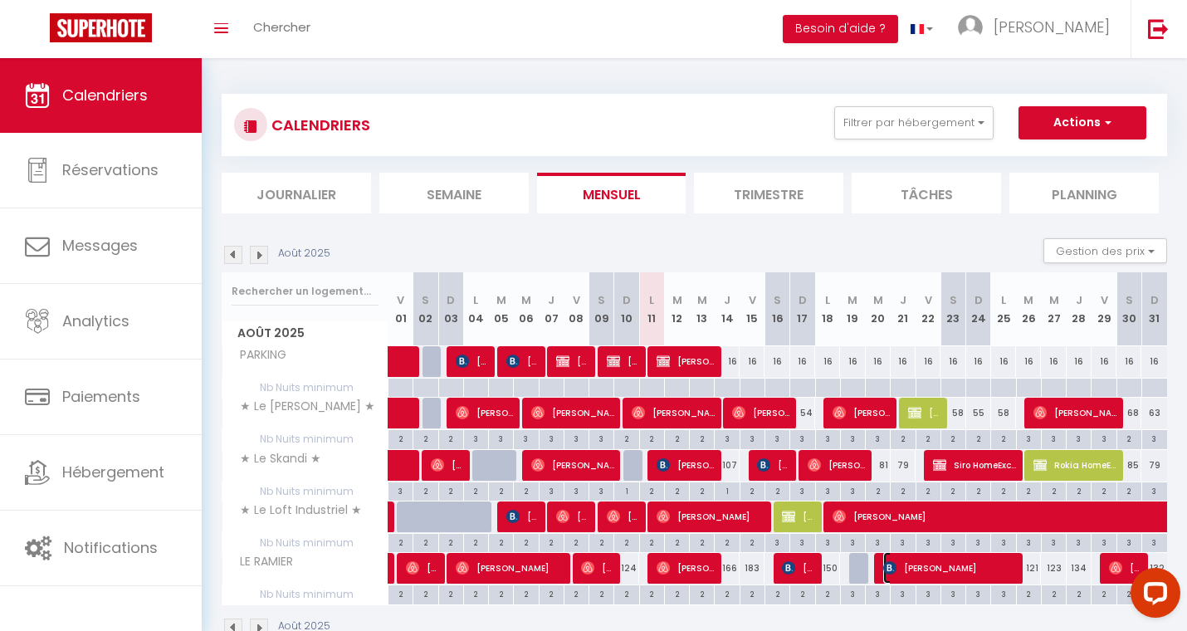
click at [936, 573] on span "[PERSON_NAME]" at bounding box center [949, 568] width 133 height 32
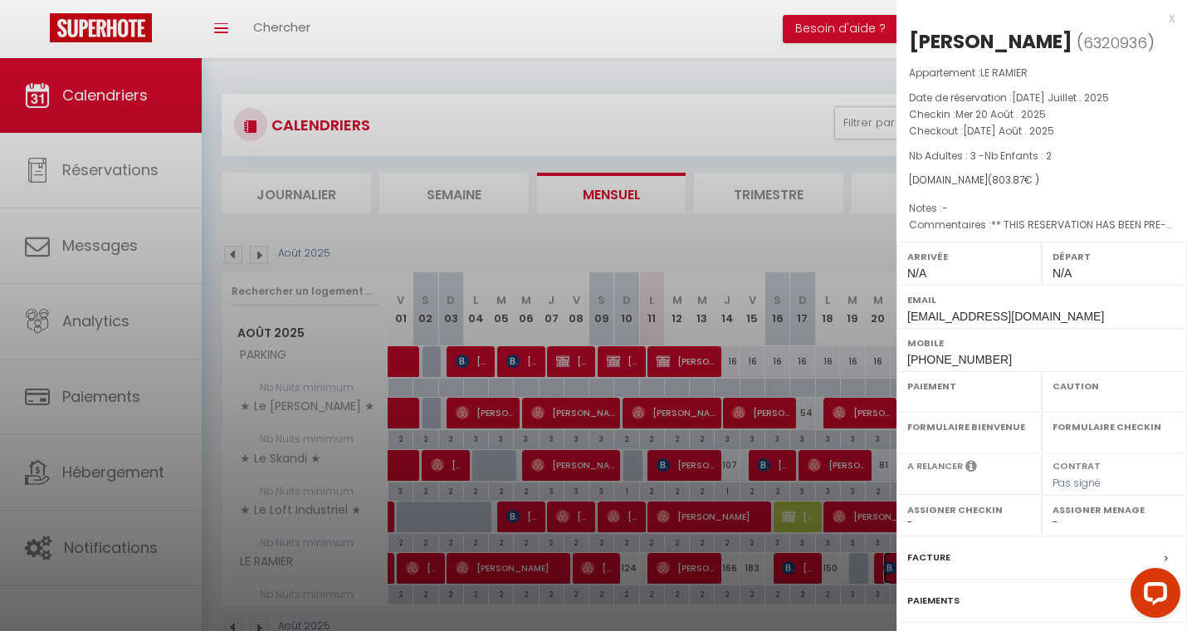
select select "OK"
select select "0"
select select "1"
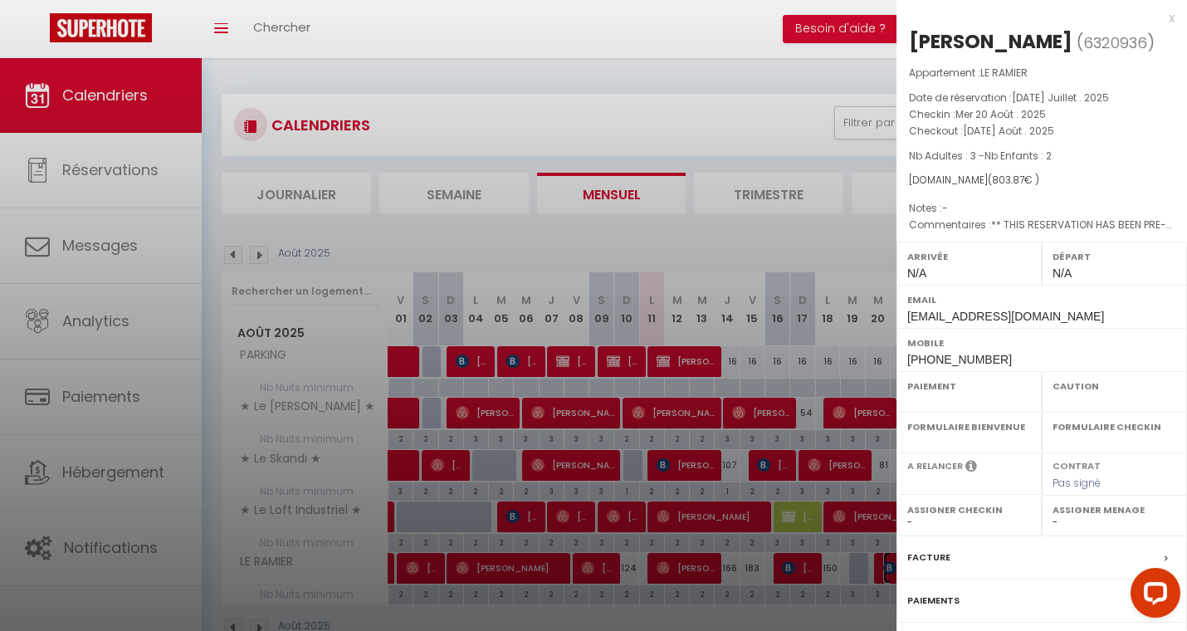
select select
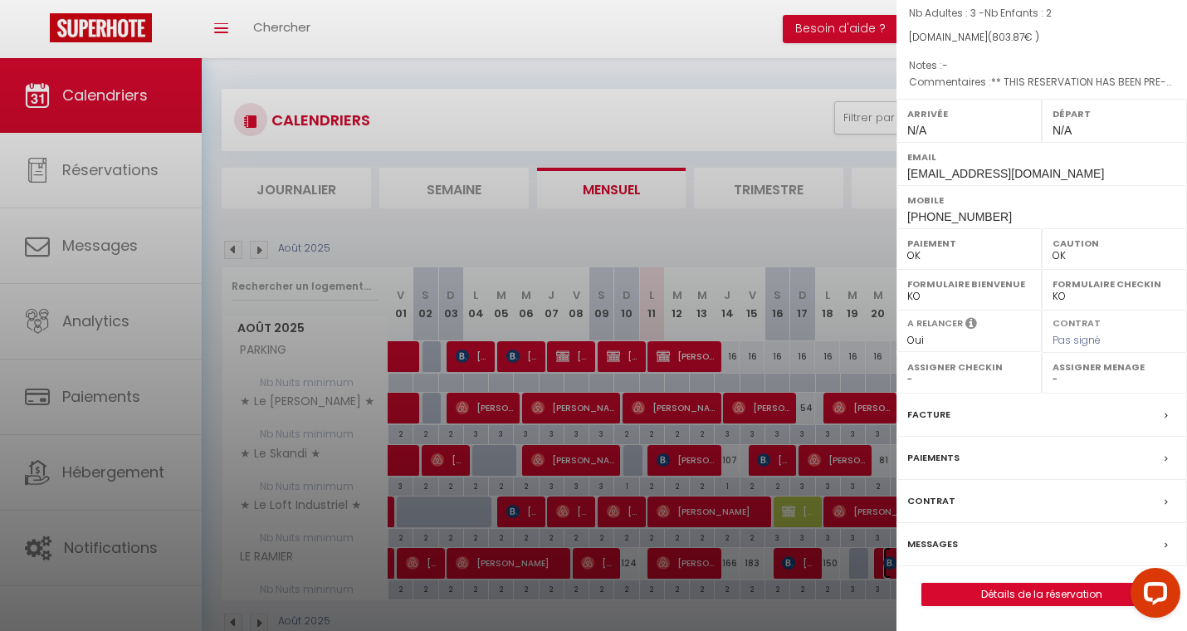
scroll to position [58, 0]
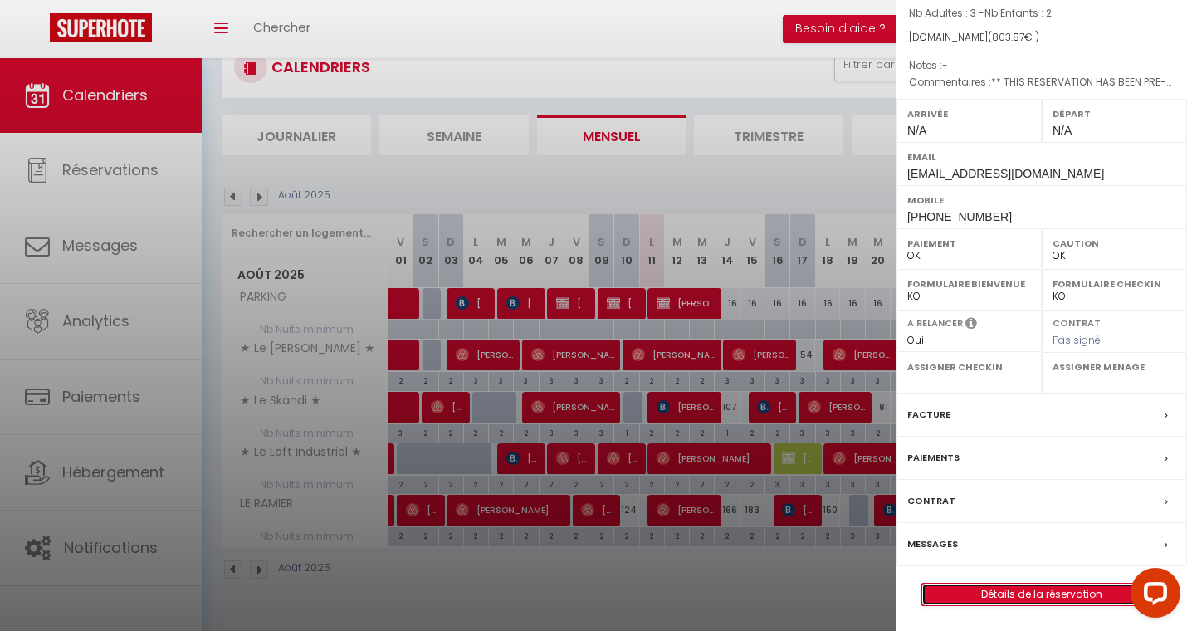
click at [1056, 588] on link "Détails de la réservation" at bounding box center [1041, 595] width 239 height 22
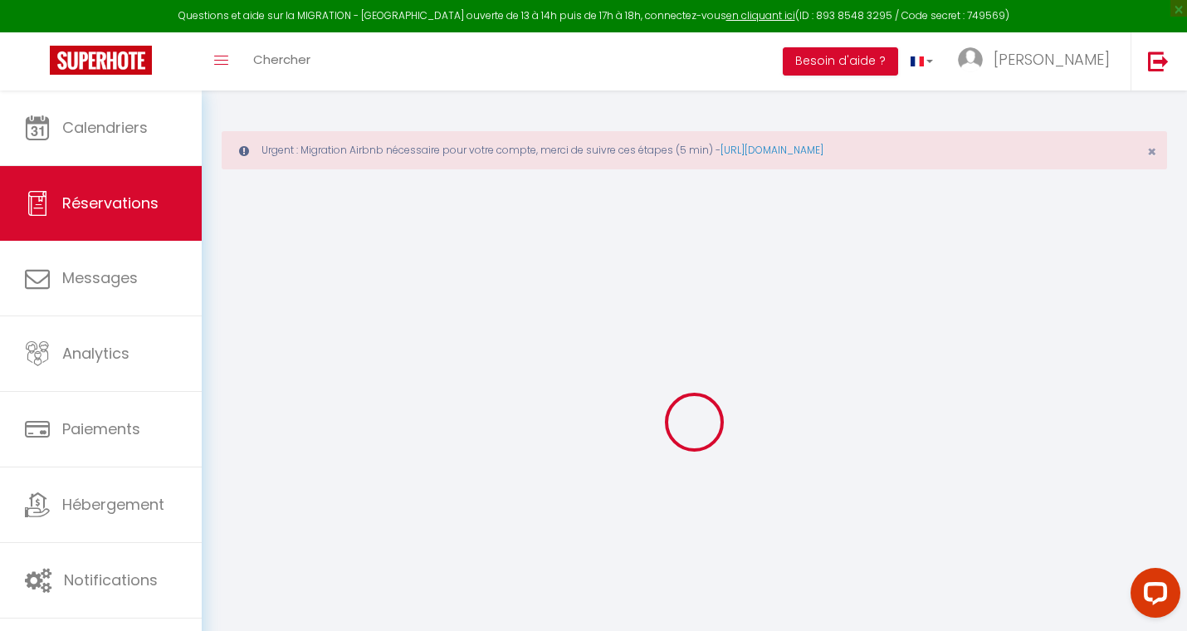
select select
checkbox input "false"
select select
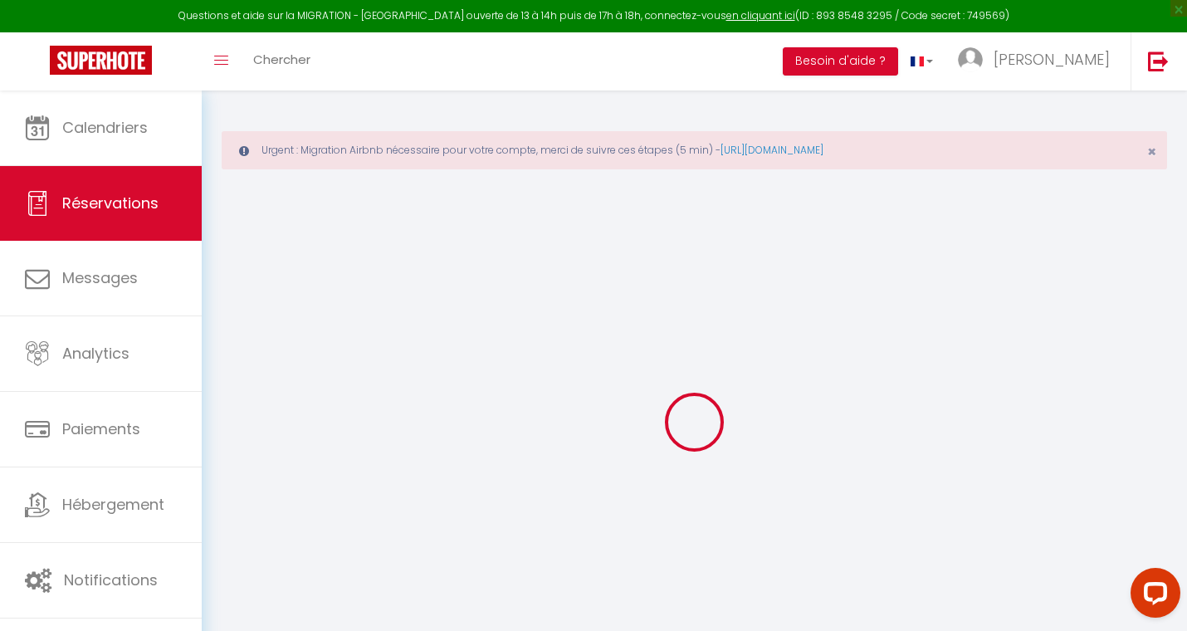
checkbox input "false"
type textarea "** THIS RESERVATION HAS BEEN PRE-PAID ** Reservation has a cancellation grace p…"
type input "46.31"
select select
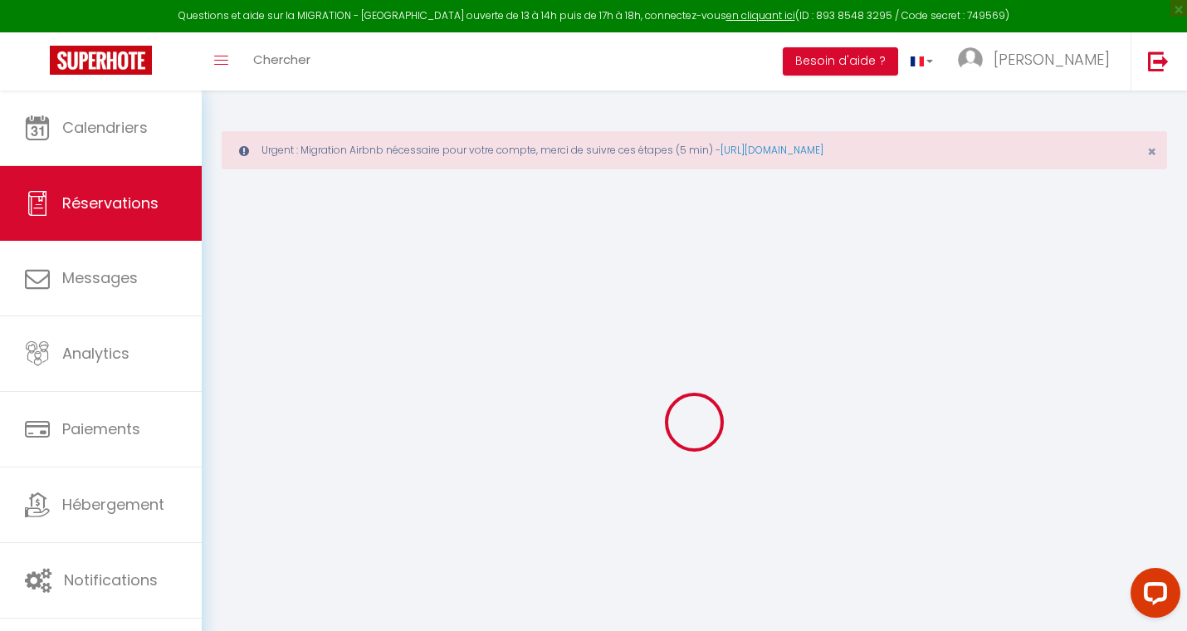
checkbox input "false"
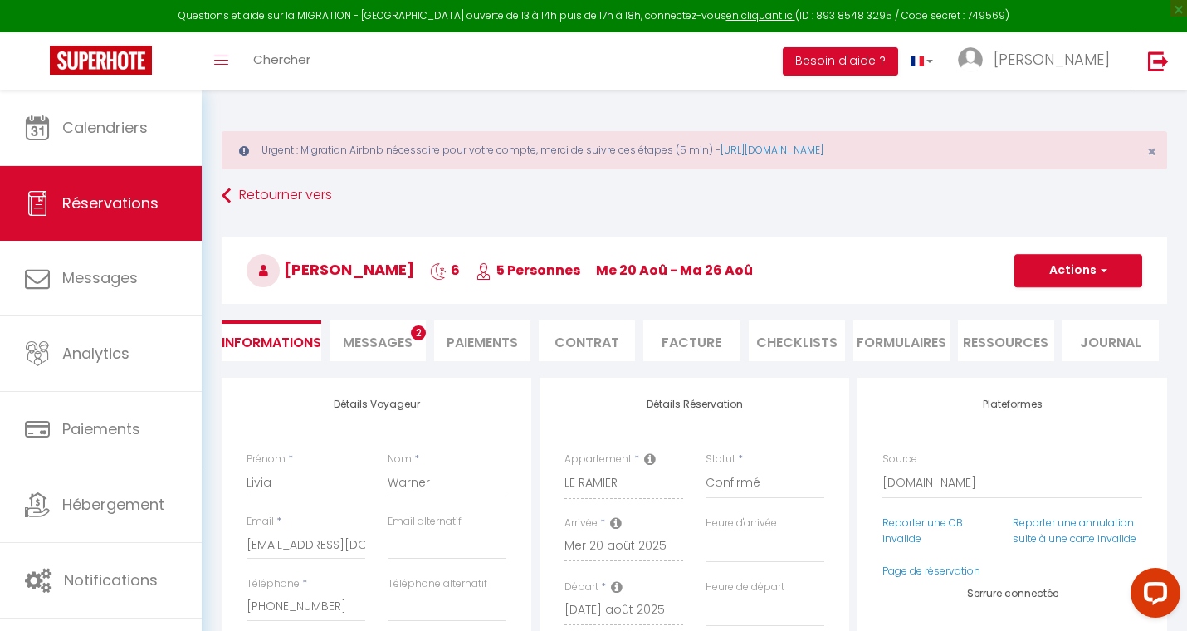
select select
checkbox input "false"
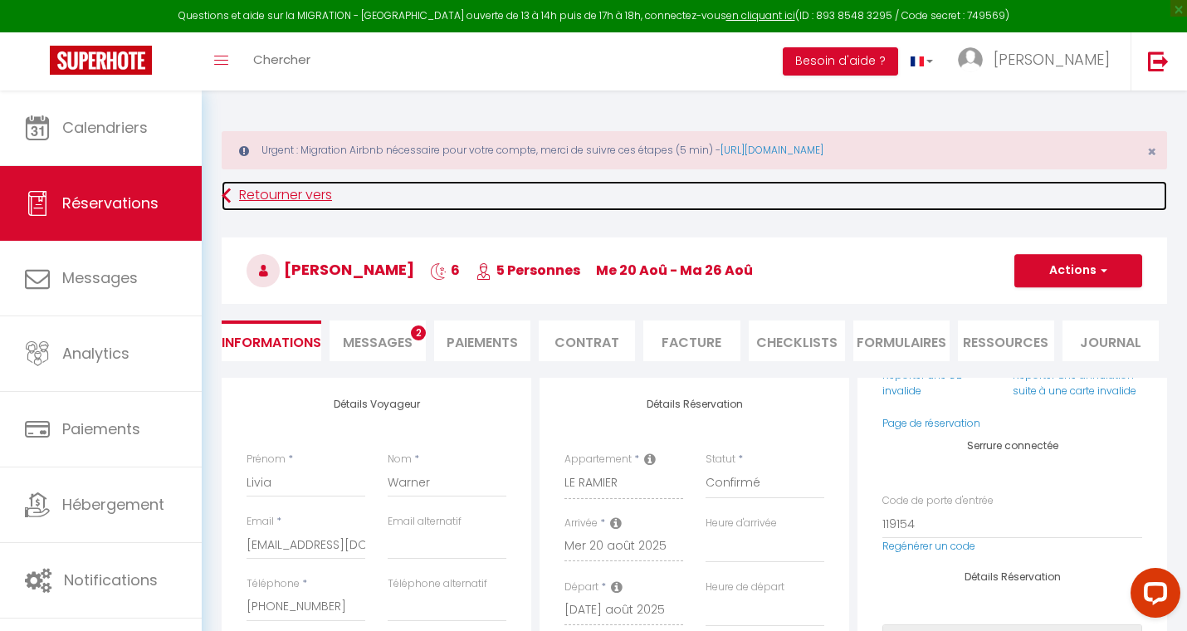
click at [333, 189] on link "Retourner vers" at bounding box center [695, 196] width 946 height 30
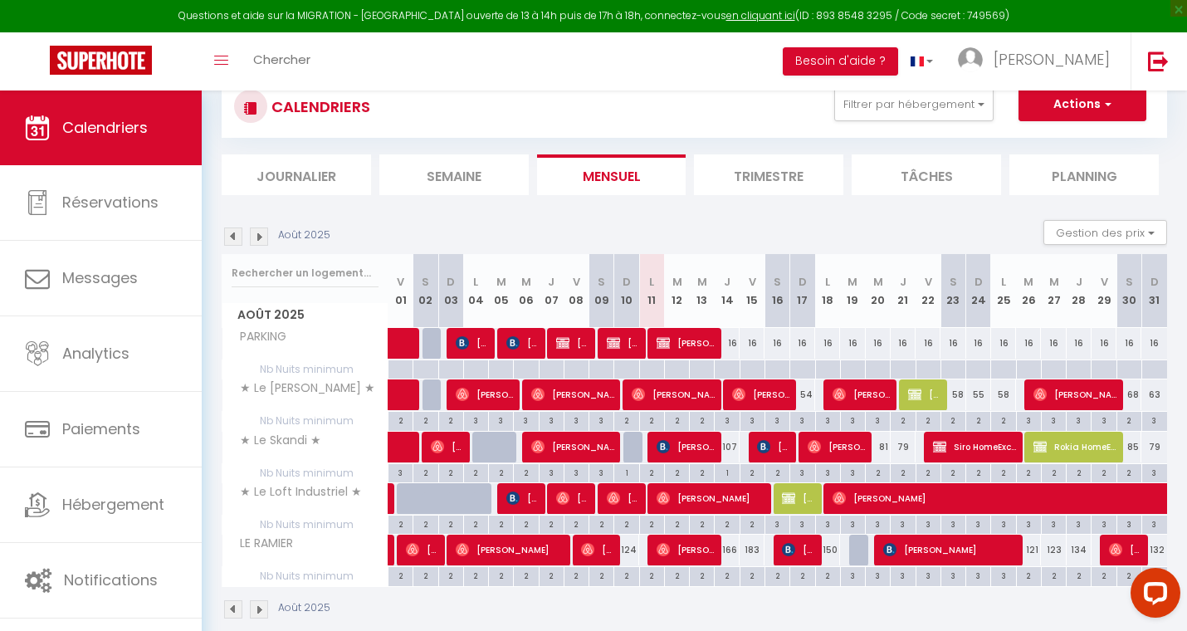
scroll to position [145, 0]
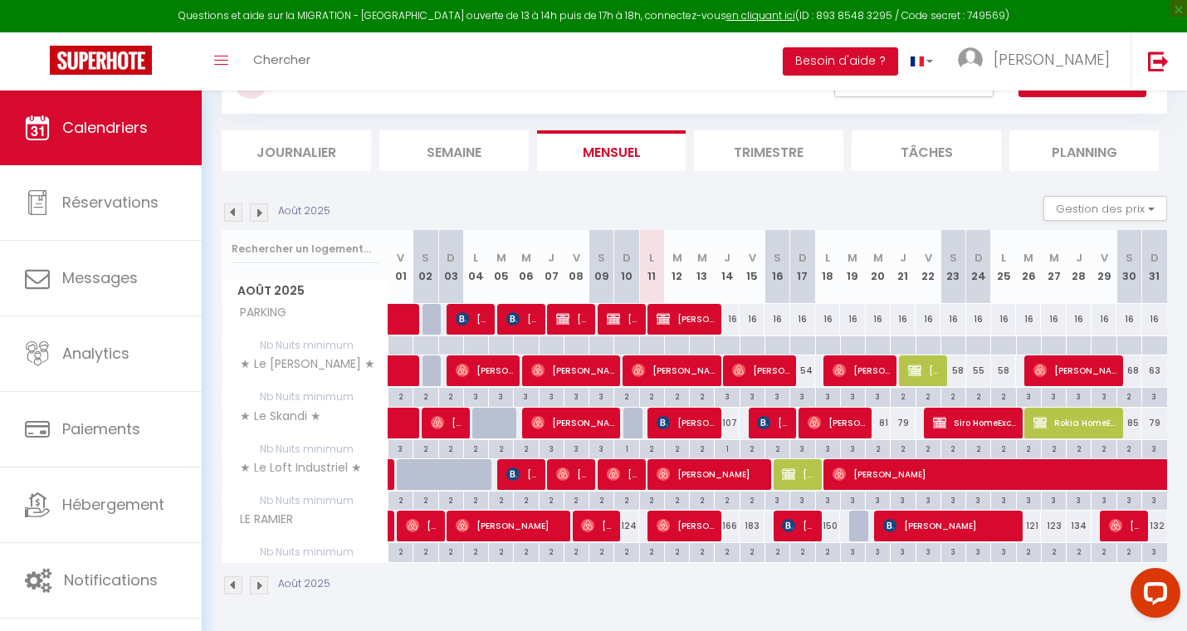
click at [733, 530] on div "166" at bounding box center [727, 526] width 25 height 31
type input "166"
type input "[DEMOGRAPHIC_DATA] 14 Août 2025"
type input "Ven 15 Août 2025"
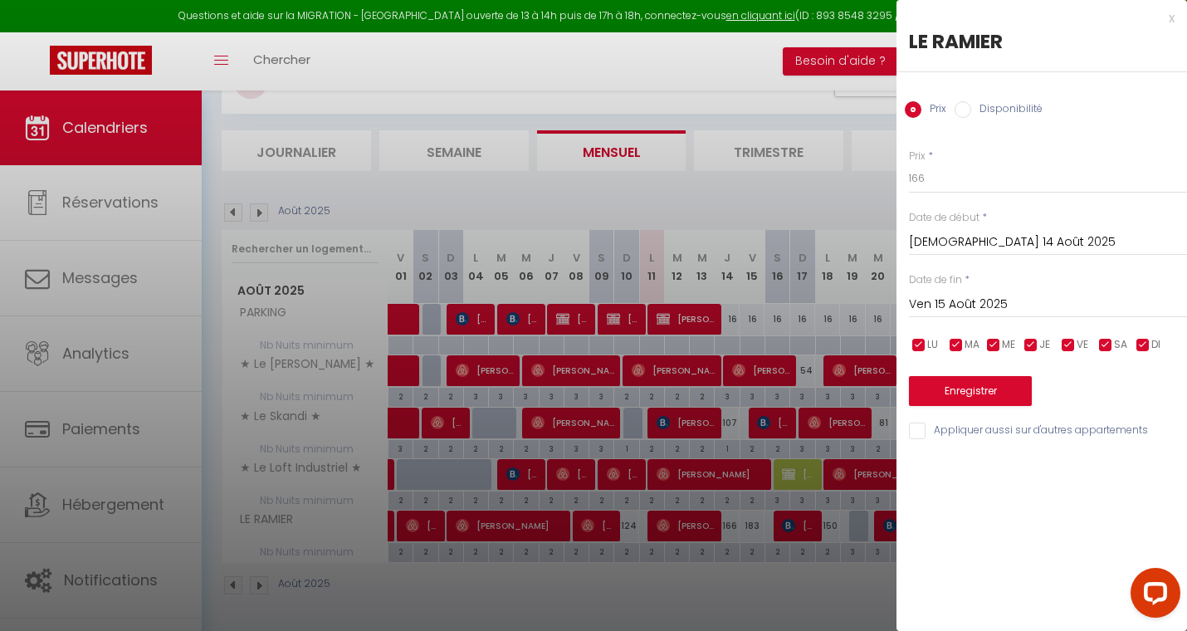
click at [1173, 17] on div "x" at bounding box center [1036, 18] width 278 height 20
